Goal: Task Accomplishment & Management: Manage account settings

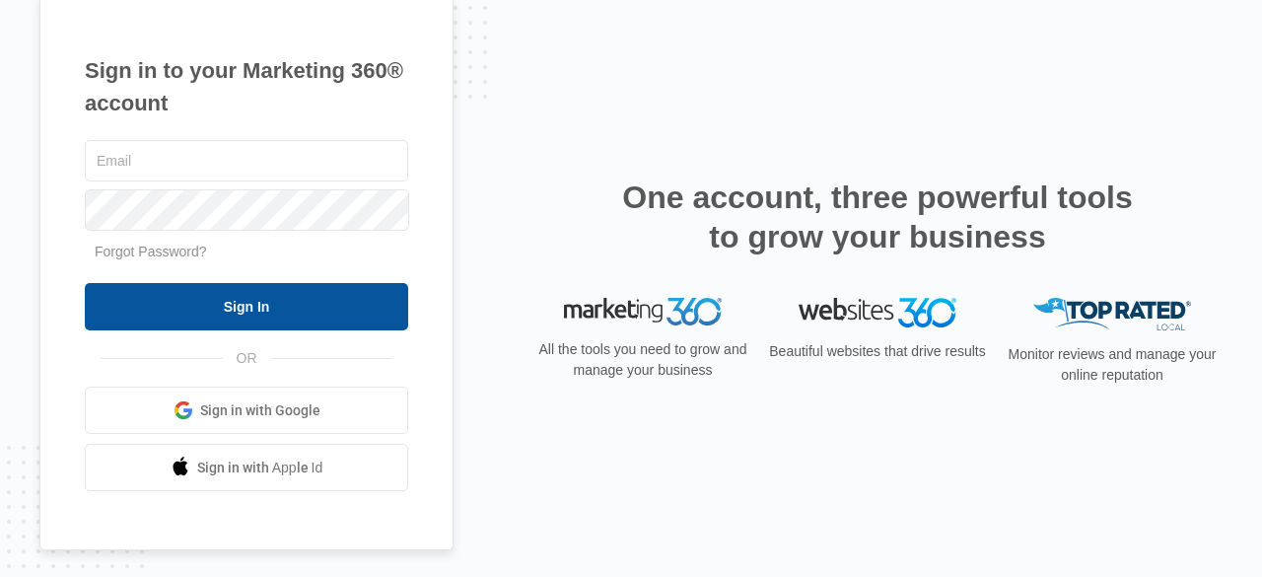
type input "[EMAIL_ADDRESS][DOMAIN_NAME]"
click at [329, 310] on input "Sign In" at bounding box center [246, 306] width 323 height 47
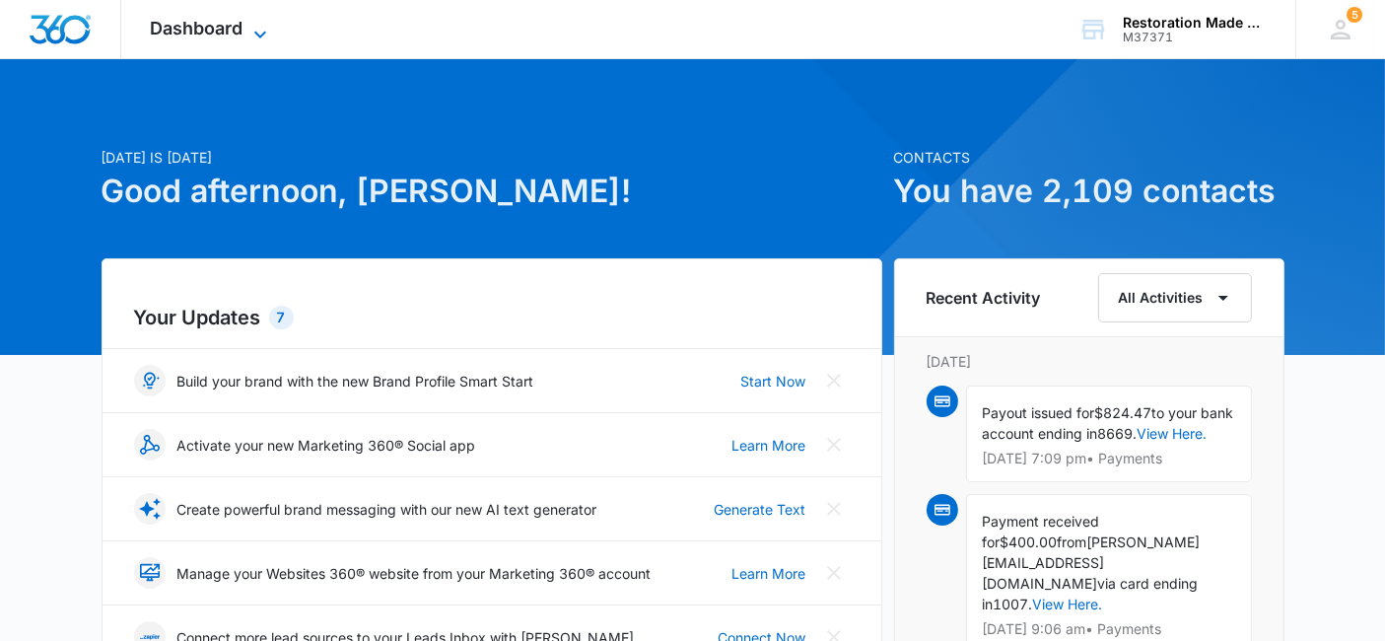
click at [261, 30] on icon at bounding box center [260, 35] width 24 height 24
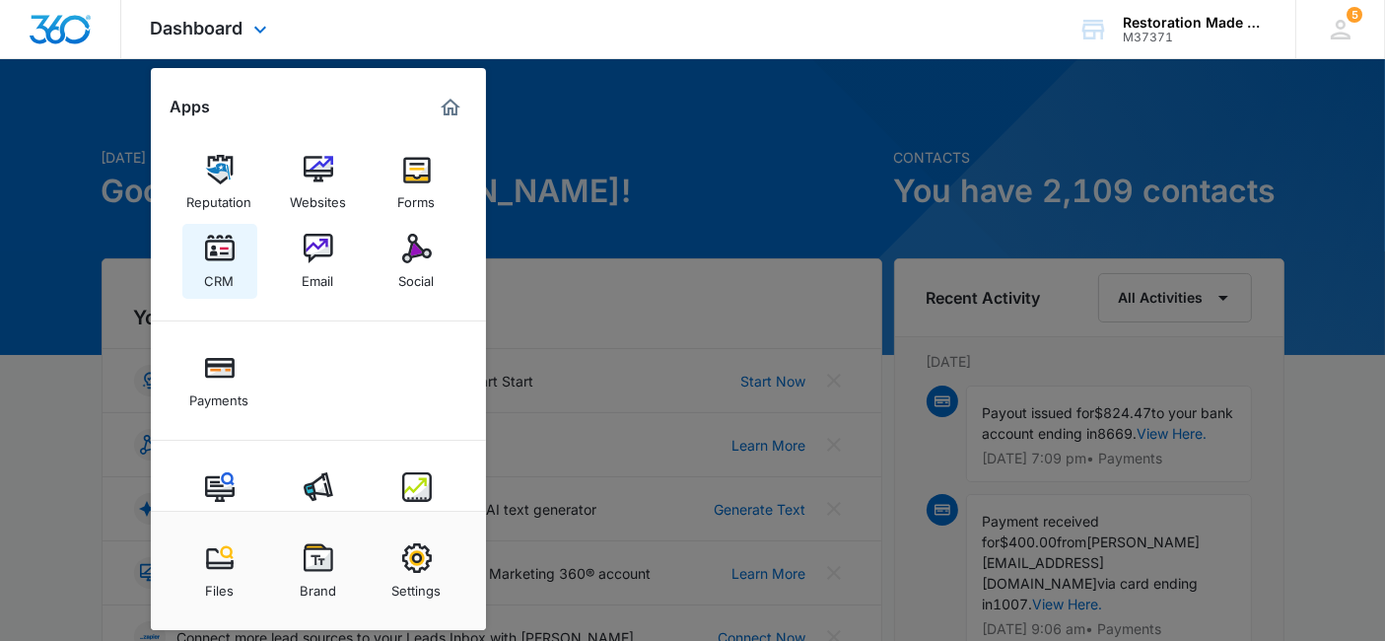
click at [221, 254] on img at bounding box center [220, 249] width 30 height 30
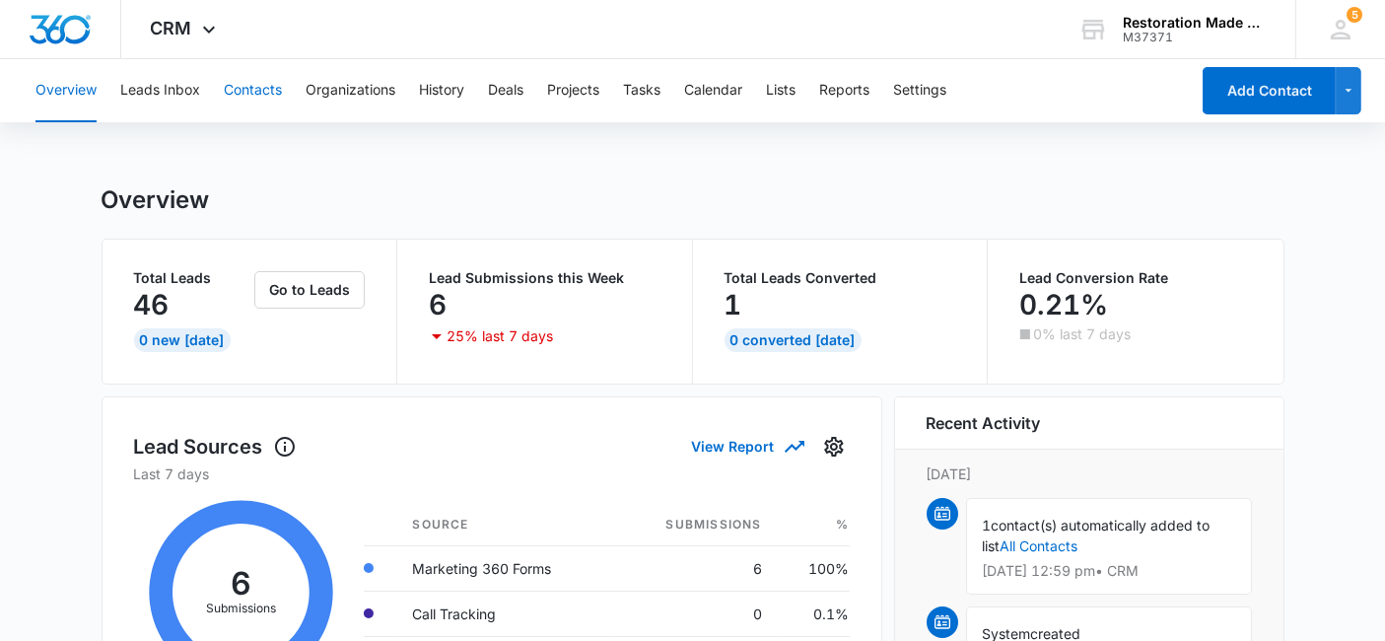
click at [250, 90] on button "Contacts" at bounding box center [253, 90] width 58 height 63
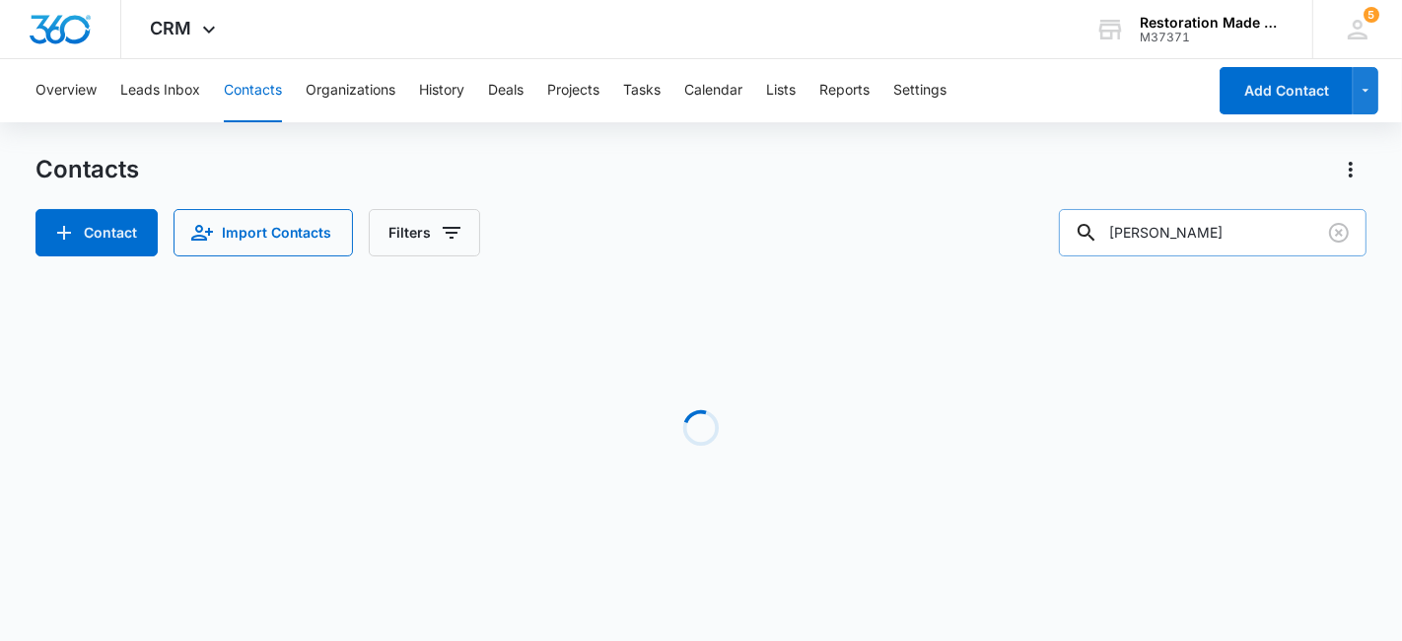
click at [1205, 232] on input "[PERSON_NAME]" at bounding box center [1213, 232] width 308 height 47
type input "b"
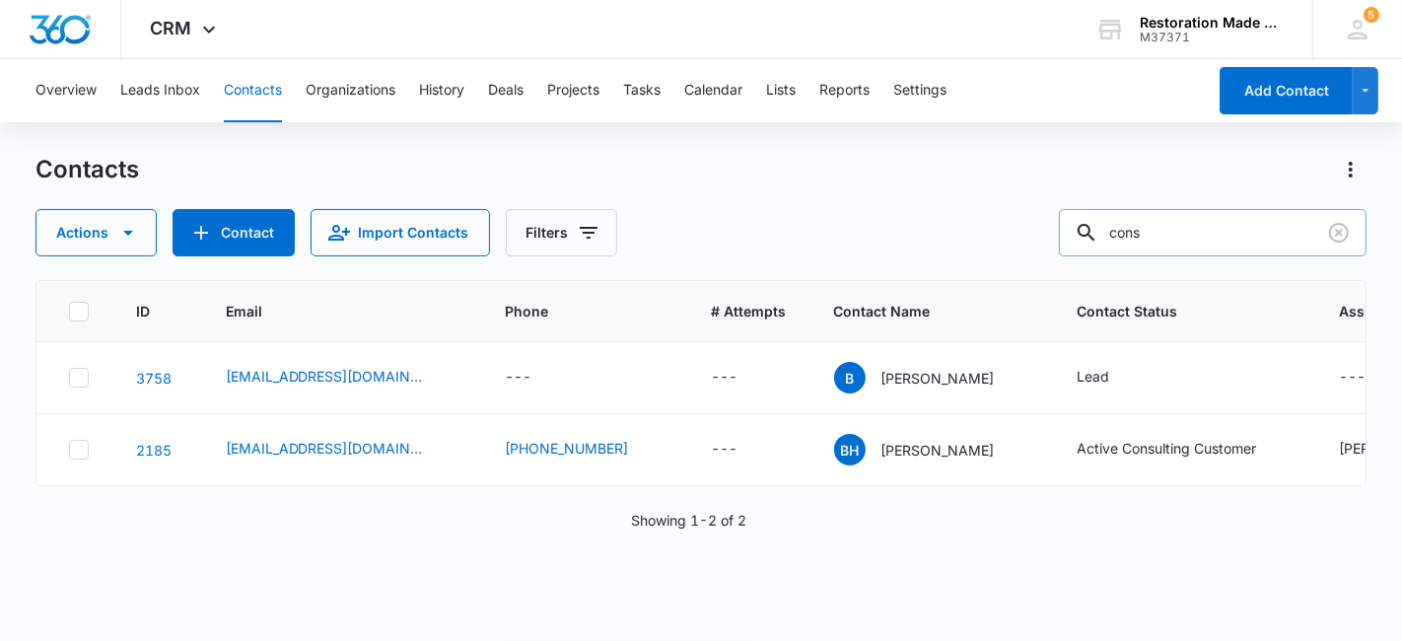
click at [1258, 238] on input "cons" at bounding box center [1213, 232] width 308 height 47
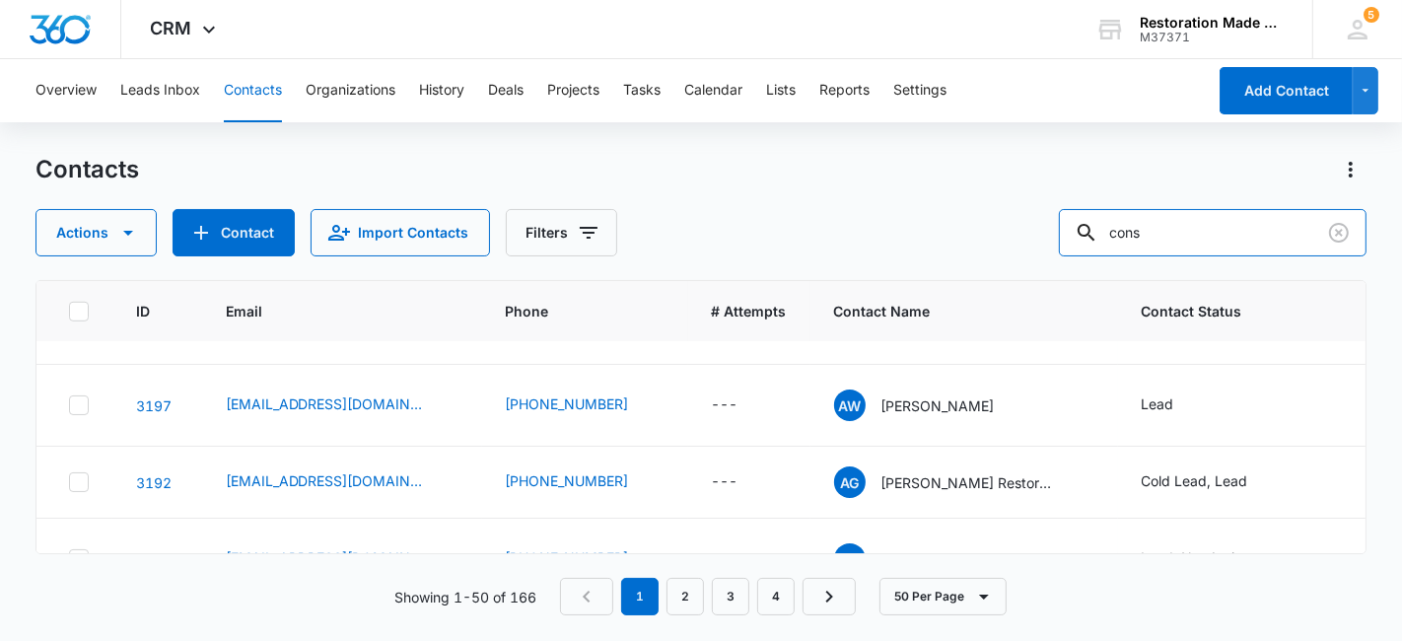
scroll to position [1263, 0]
click at [1222, 234] on input "cons" at bounding box center [1213, 232] width 308 height 47
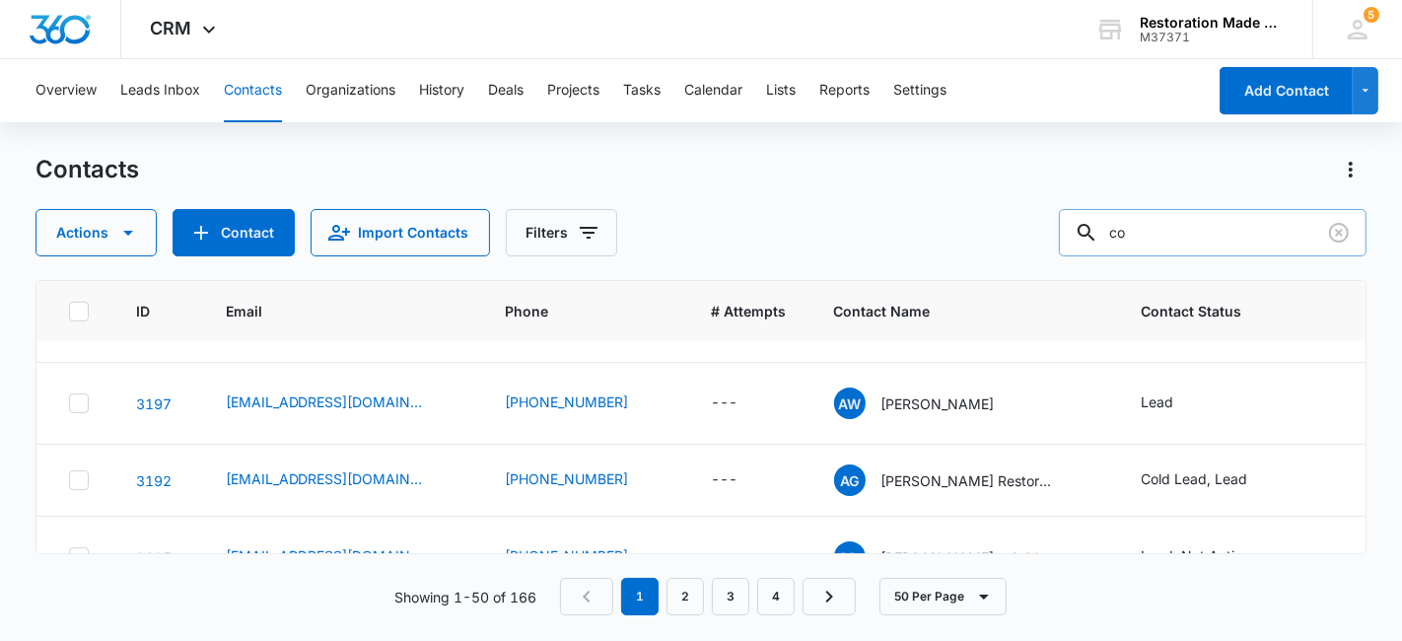
type input "c"
type input "[PERSON_NAME]"
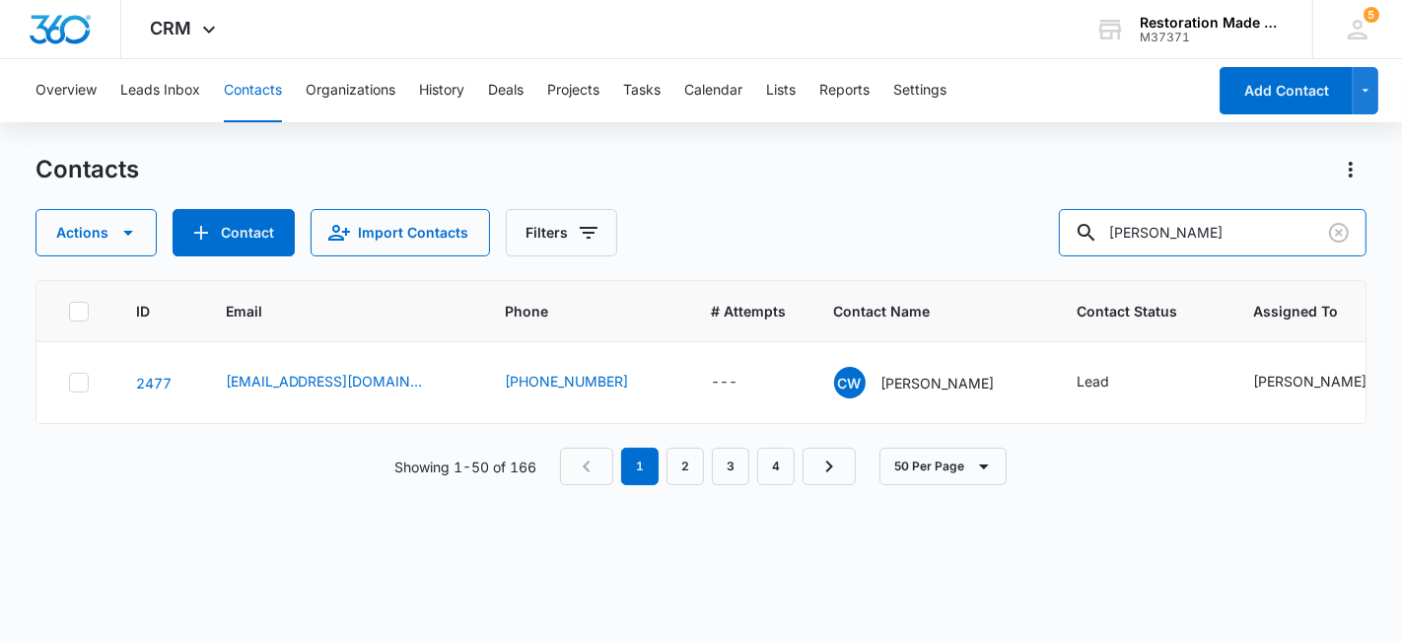
scroll to position [0, 0]
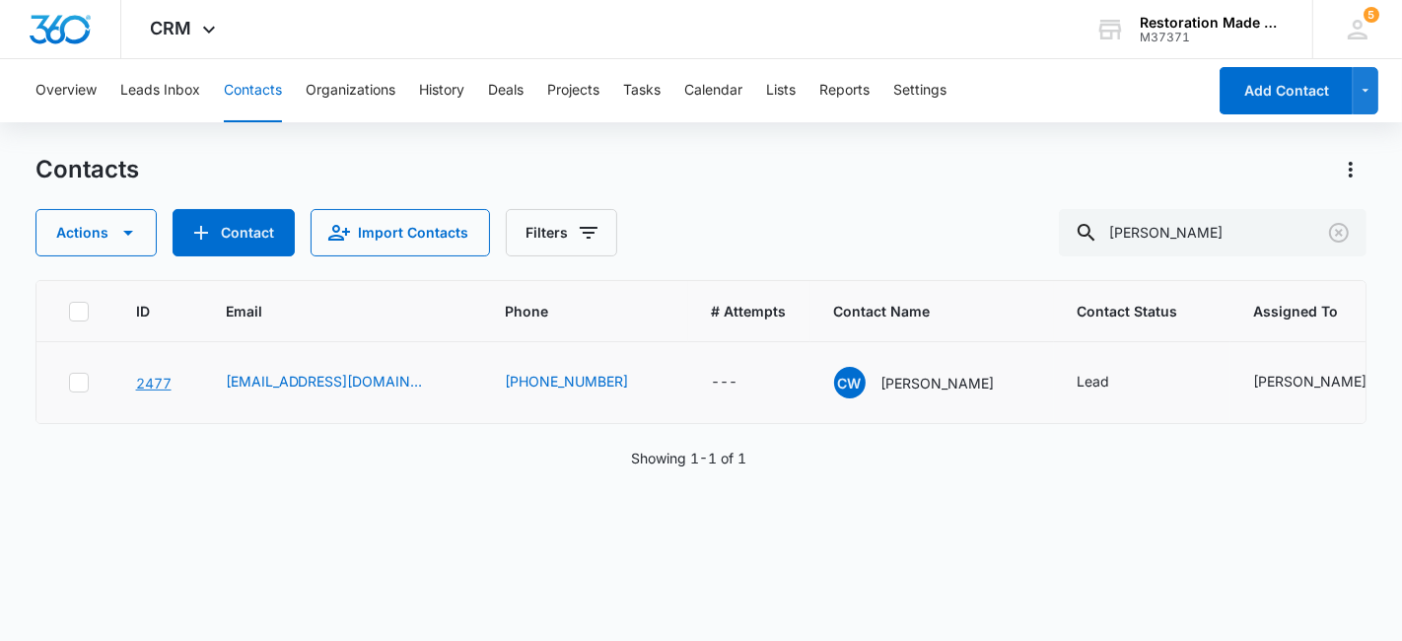
click at [153, 380] on link "2477" at bounding box center [153, 383] width 35 height 17
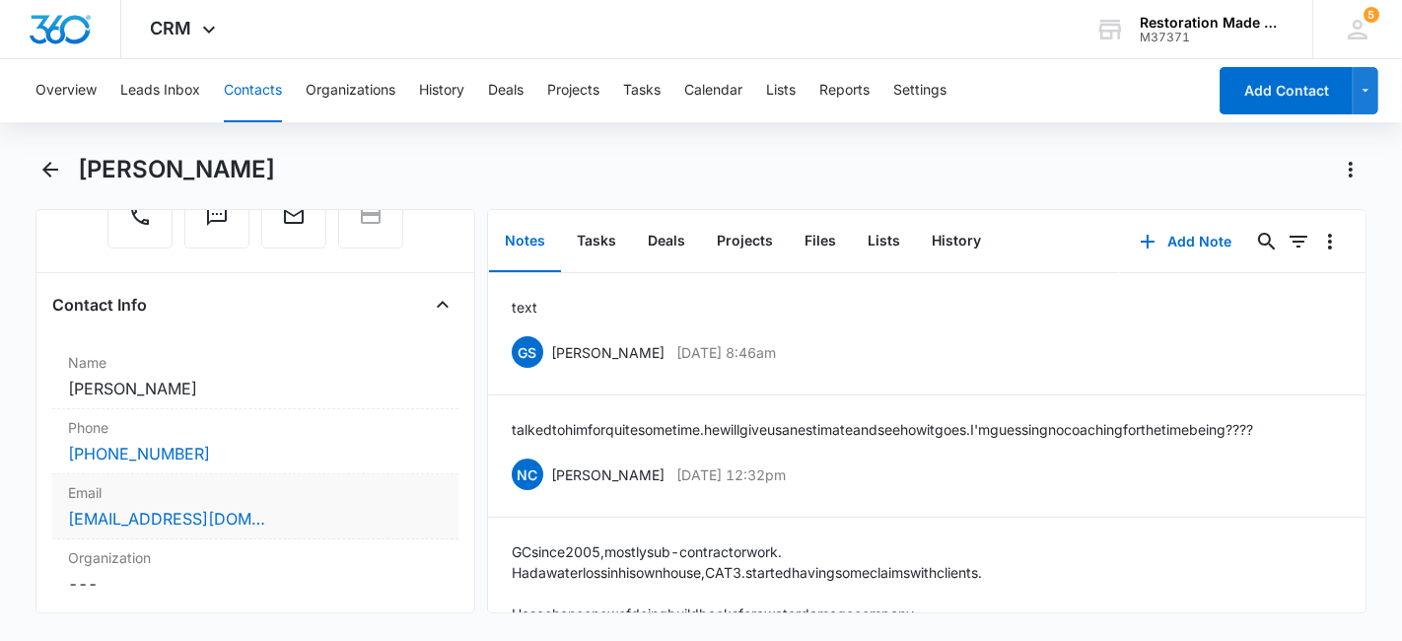
click at [333, 515] on div "[EMAIL_ADDRESS][DOMAIN_NAME]" at bounding box center [255, 519] width 375 height 24
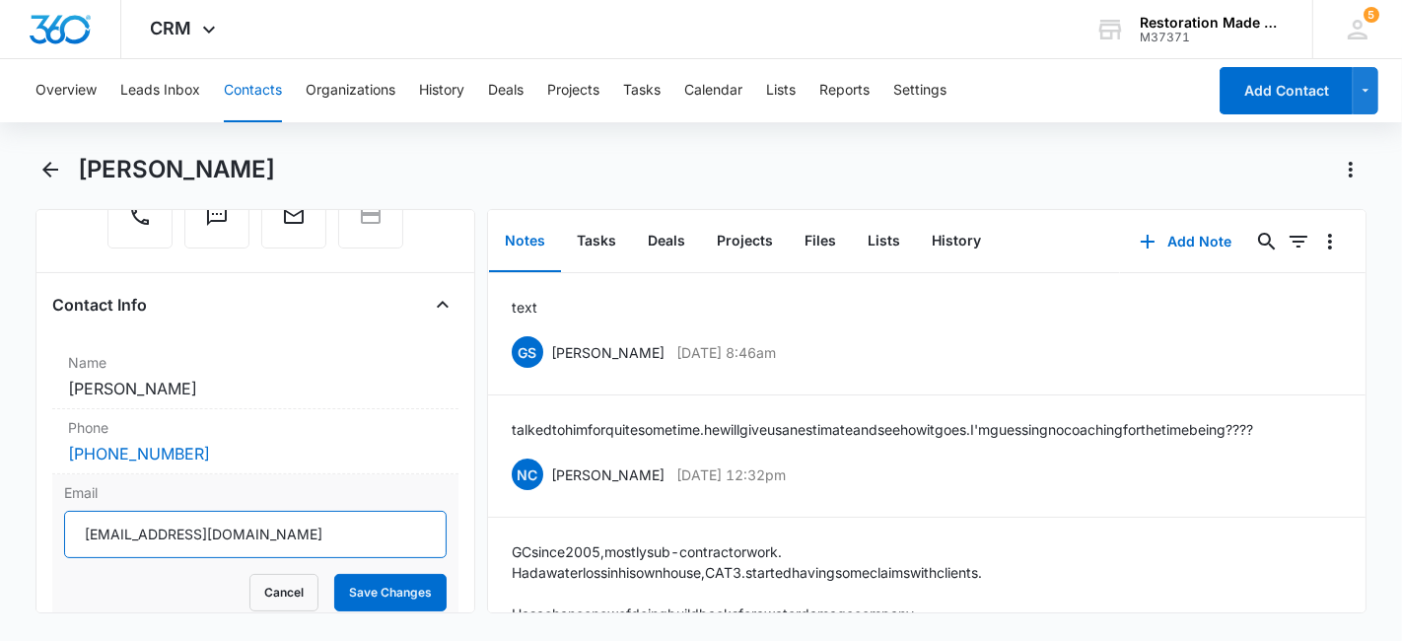
click at [364, 534] on input "[EMAIL_ADDRESS][DOMAIN_NAME]" at bounding box center [255, 534] width 383 height 47
type input "C"
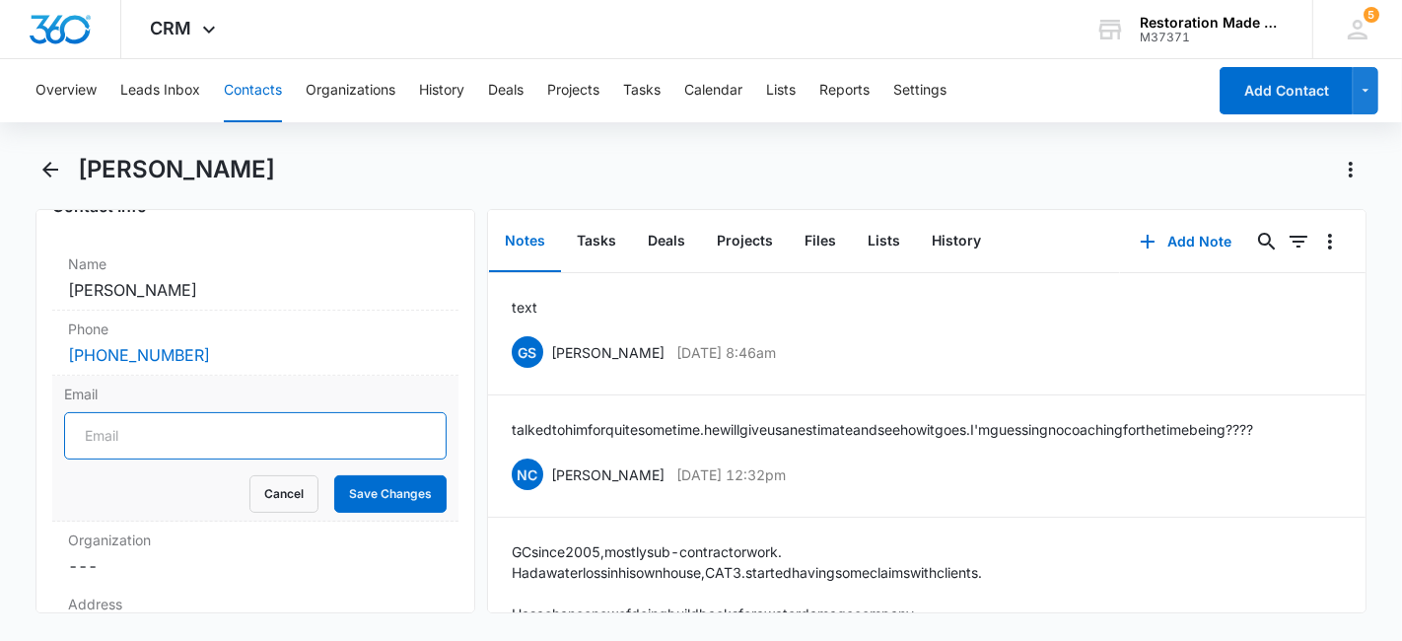
scroll to position [354, 0]
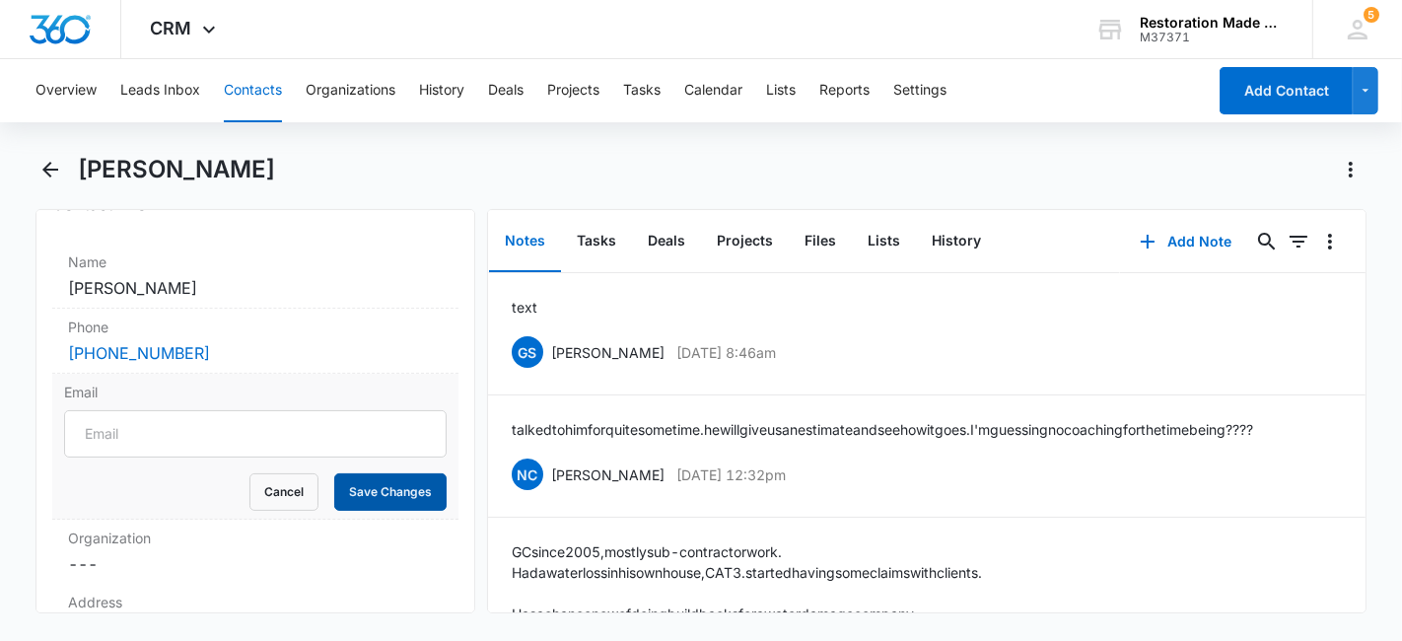
click at [378, 483] on button "Save Changes" at bounding box center [390, 491] width 112 height 37
